Goal: Navigation & Orientation: Go to known website

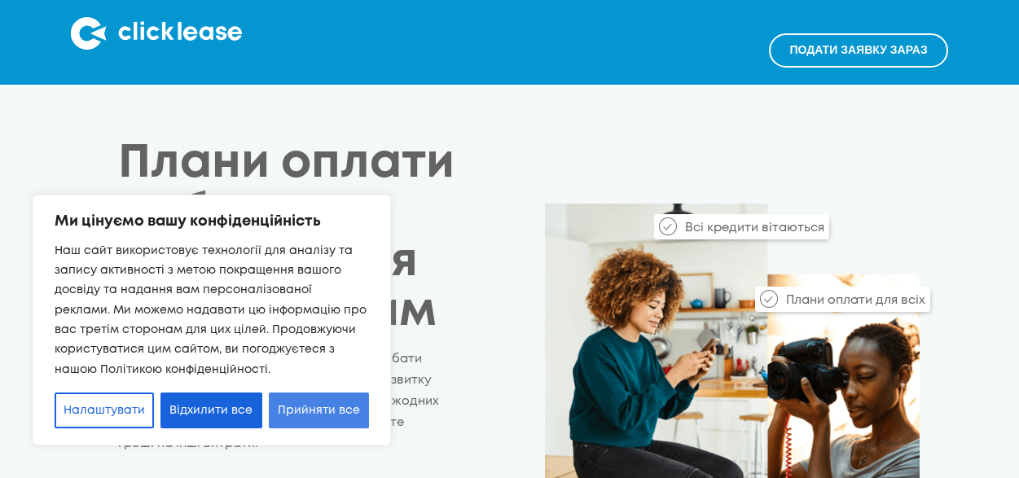
drag, startPoint x: 339, startPoint y: 414, endPoint x: 353, endPoint y: 397, distance: 22.0
click at [339, 414] on font "Прийняти все" at bounding box center [319, 411] width 82 height 10
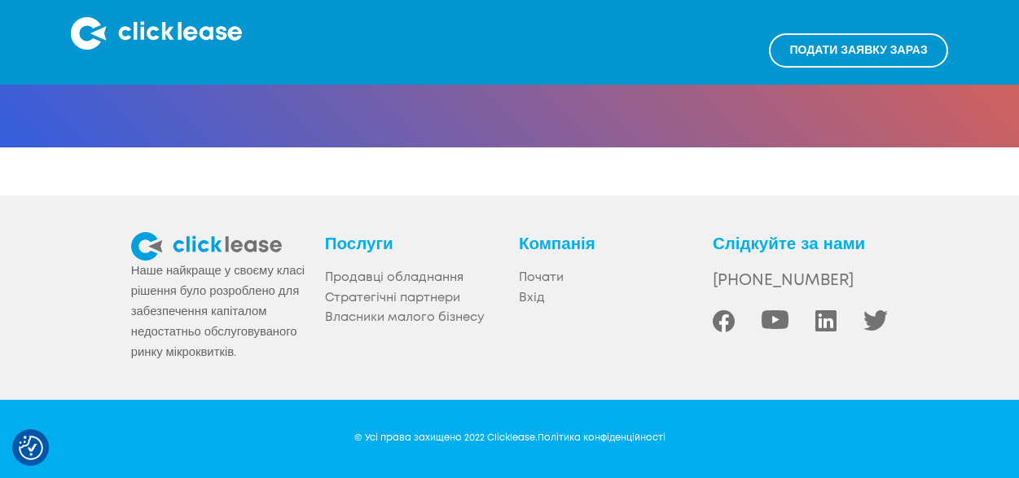
scroll to position [3474, 0]
click at [535, 292] on font "Вхід" at bounding box center [532, 297] width 26 height 11
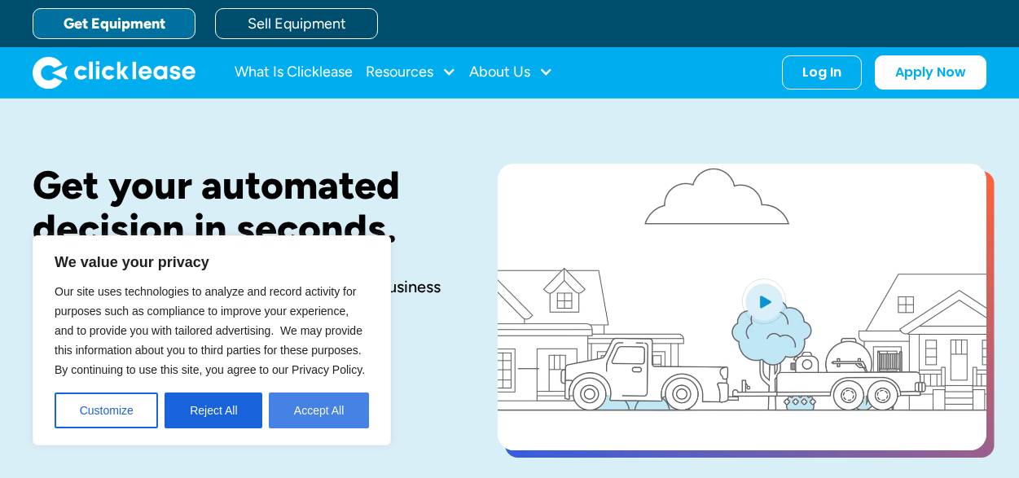
click at [349, 408] on button "Accept All" at bounding box center [319, 411] width 100 height 36
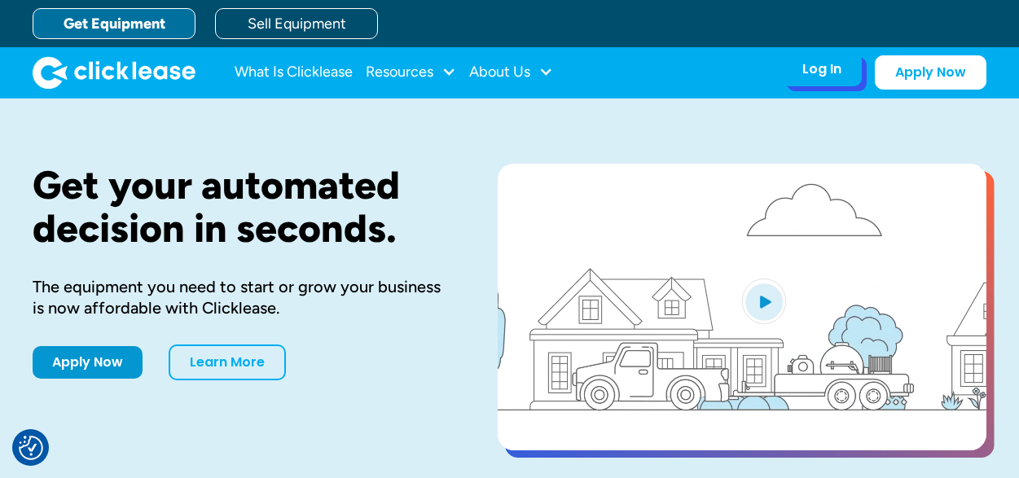
click at [802, 73] on div "Log In Account login I use Clicklease to get my equipment Partner Portal I offe…" at bounding box center [822, 69] width 80 height 34
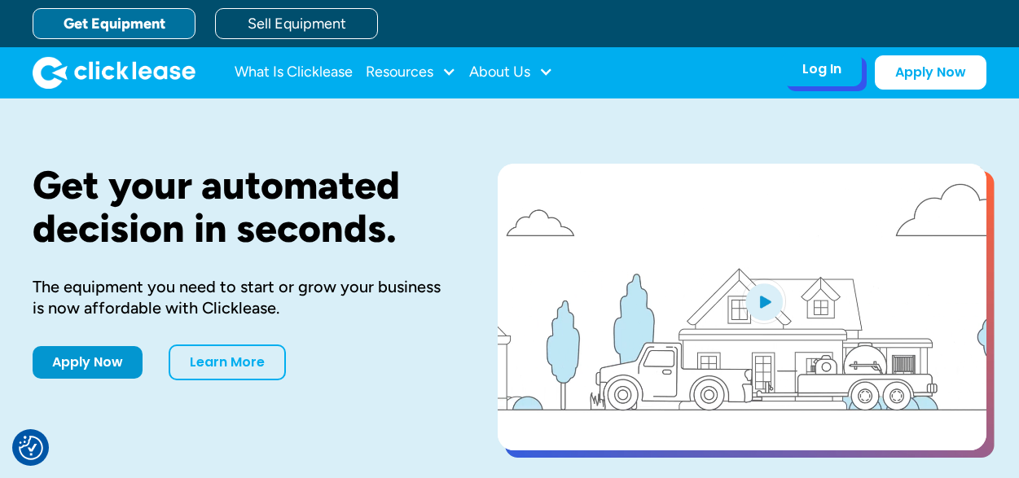
click at [804, 69] on div "Log In" at bounding box center [821, 69] width 39 height 16
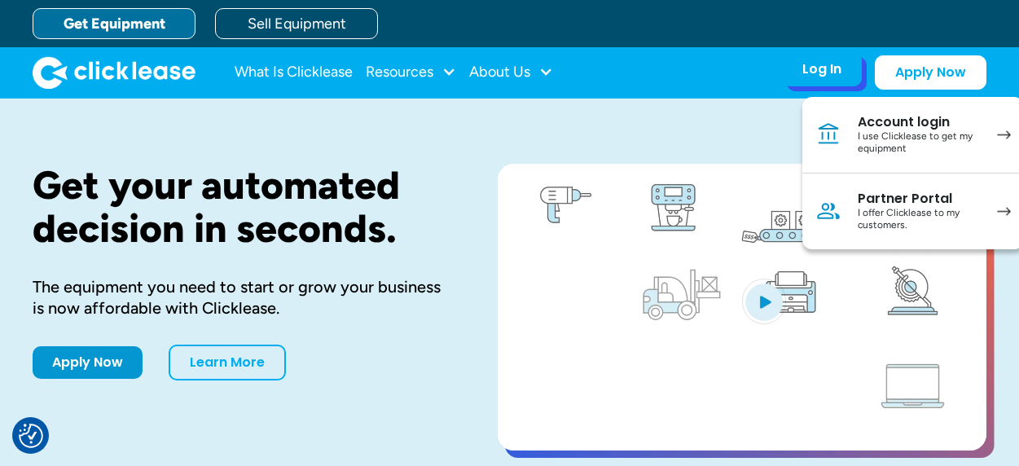
click at [852, 147] on link "Account login I use Clicklease to get my equipment" at bounding box center [913, 135] width 222 height 77
